Goal: Task Accomplishment & Management: Manage account settings

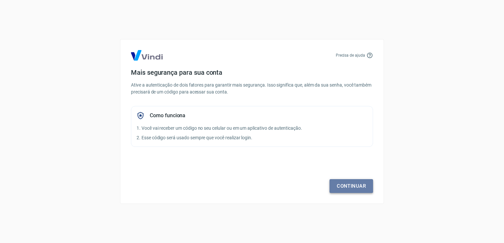
click at [343, 185] on link "Continuar" at bounding box center [350, 186] width 43 height 14
